Goal: Information Seeking & Learning: Find specific fact

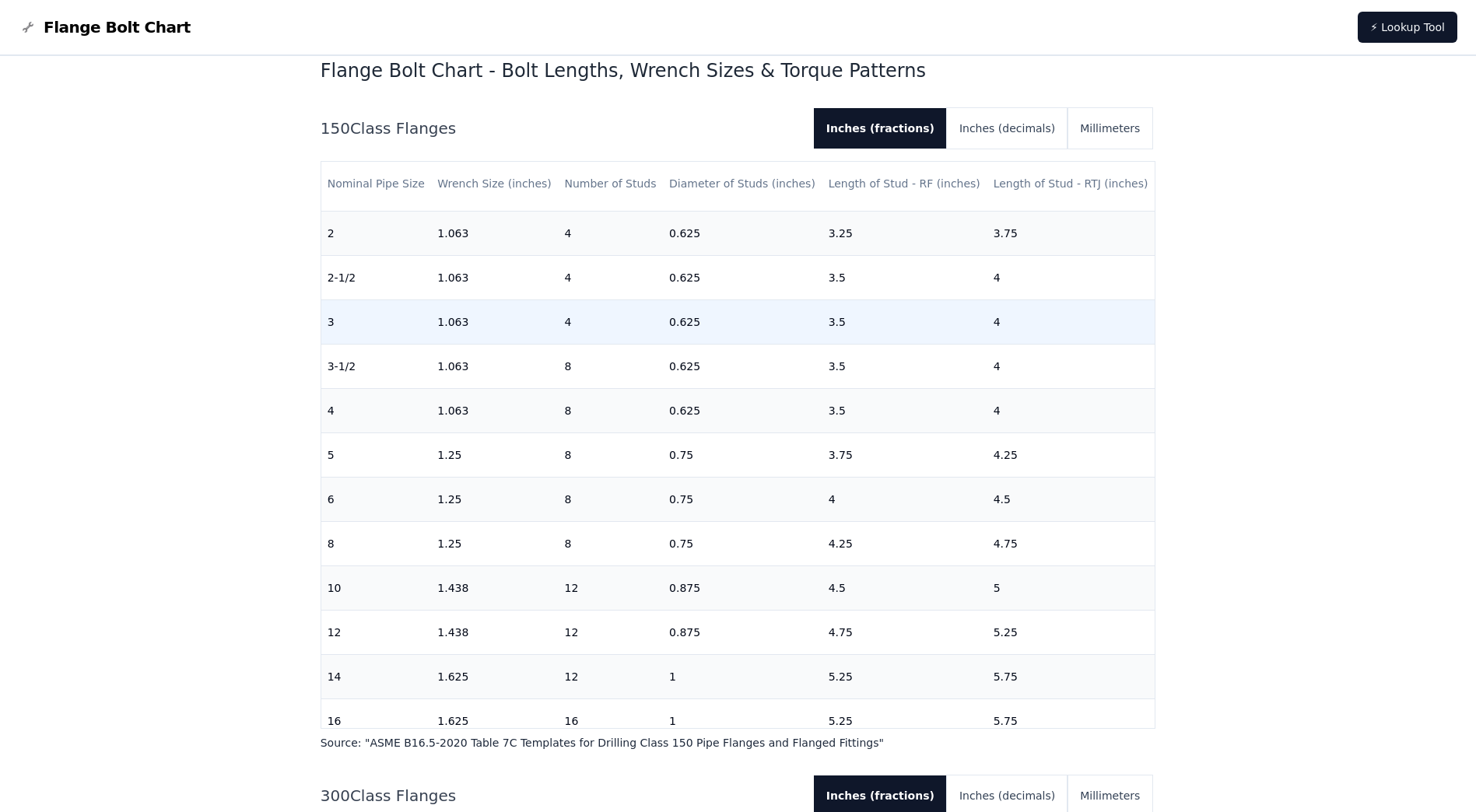
scroll to position [420, 0]
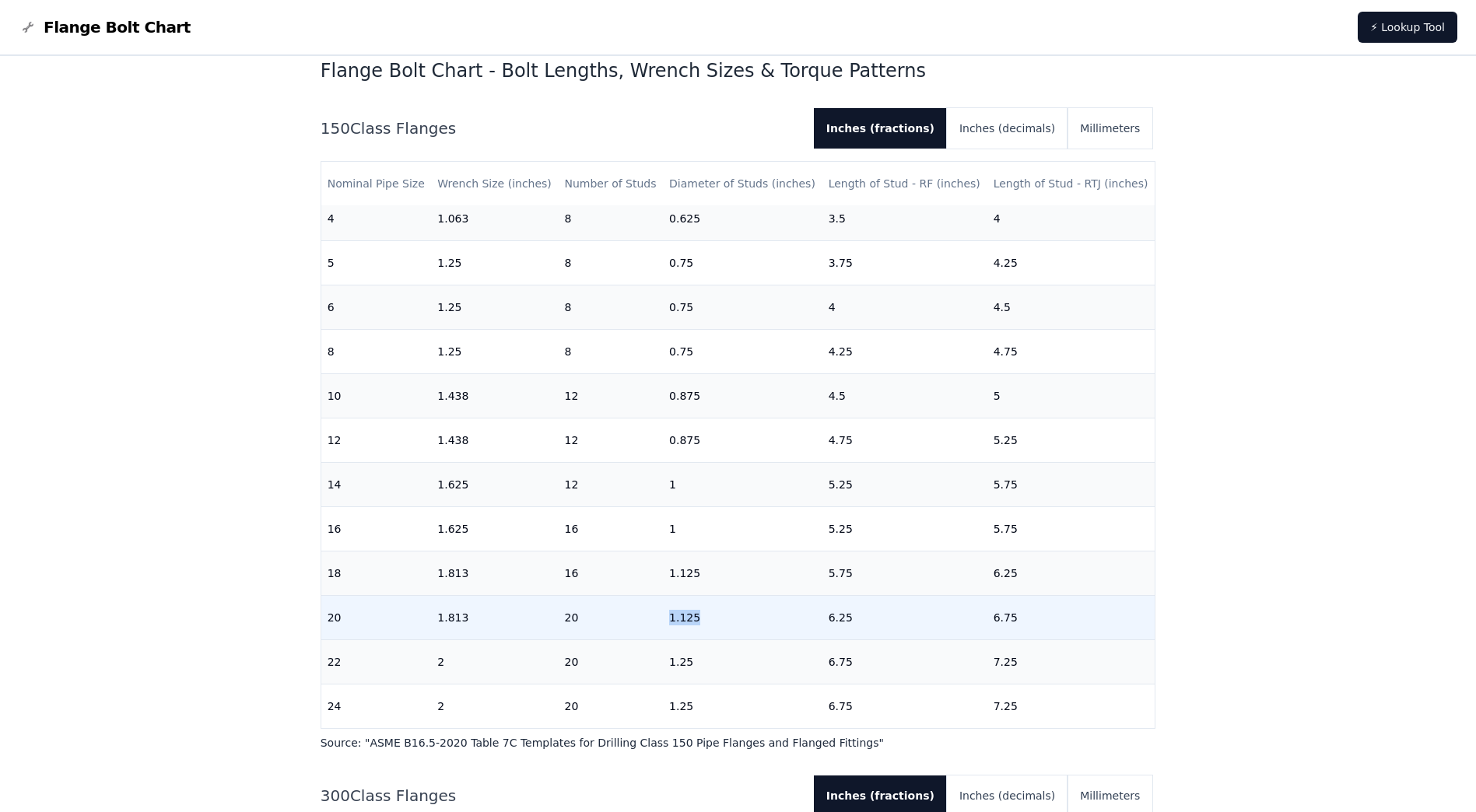
drag, startPoint x: 659, startPoint y: 607, endPoint x: 736, endPoint y: 607, distance: 77.0
click at [736, 607] on tr "20 1.813 20 1.125 6.25 6.75" at bounding box center [738, 618] width 834 height 44
click at [945, 602] on td "6.25" at bounding box center [905, 618] width 165 height 44
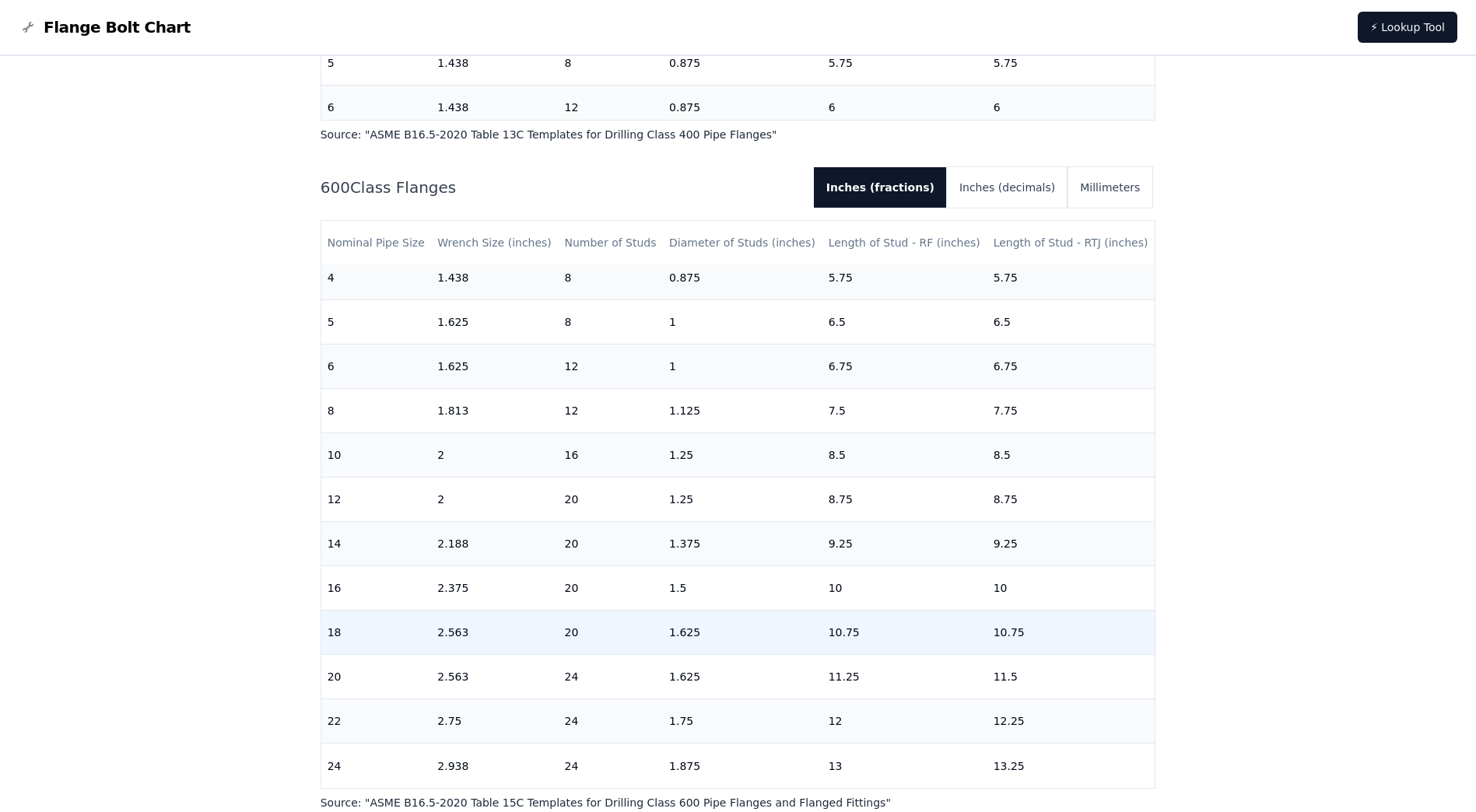
scroll to position [2489, 0]
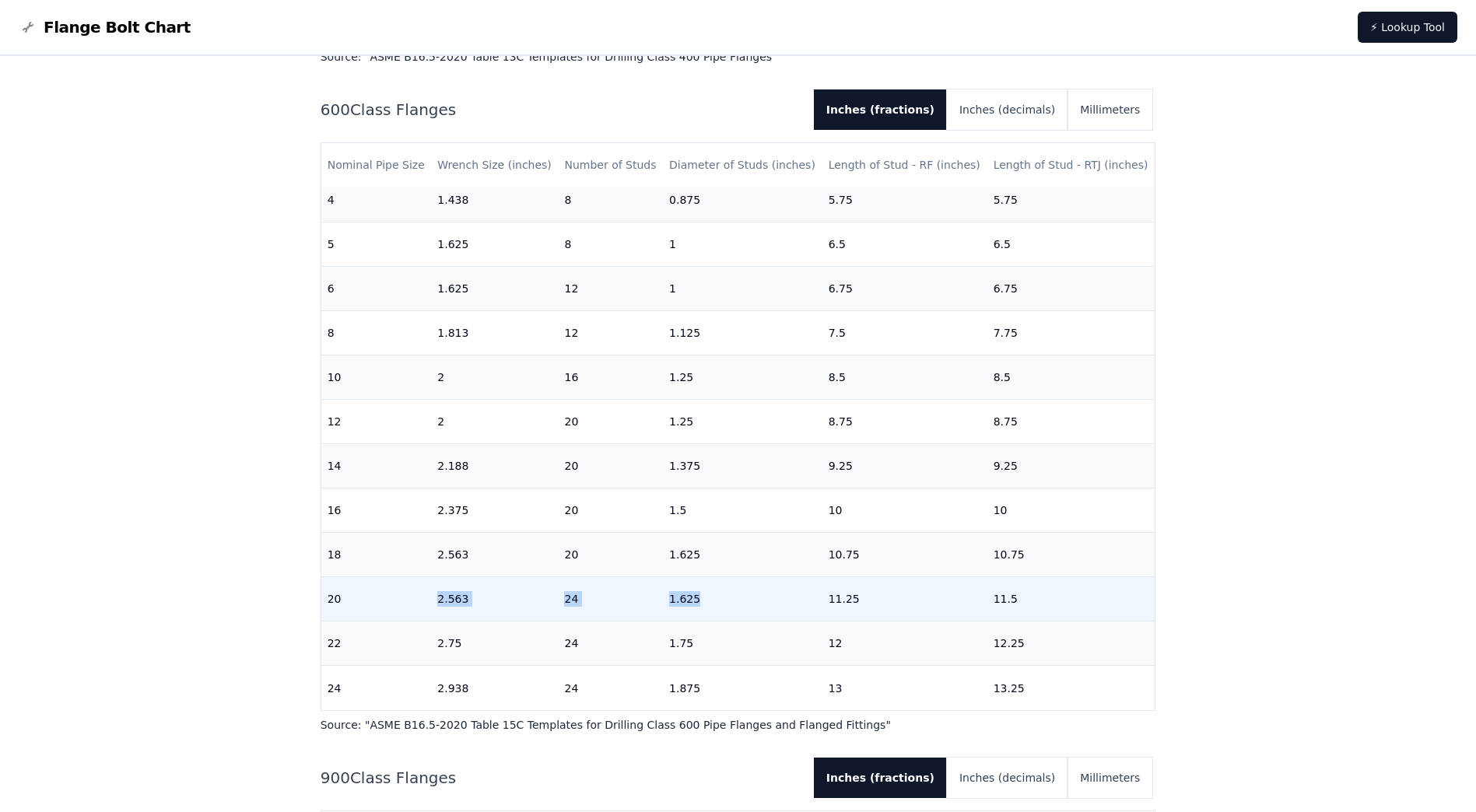
drag, startPoint x: 366, startPoint y: 580, endPoint x: 753, endPoint y: 581, distance: 387.0
click at [753, 581] on tr "20 2.563 24 1.625 11.25 11.5" at bounding box center [738, 599] width 834 height 44
drag, startPoint x: 753, startPoint y: 581, endPoint x: 723, endPoint y: 585, distance: 30.3
click at [723, 585] on td "1.625" at bounding box center [743, 599] width 160 height 44
